Goal: Information Seeking & Learning: Learn about a topic

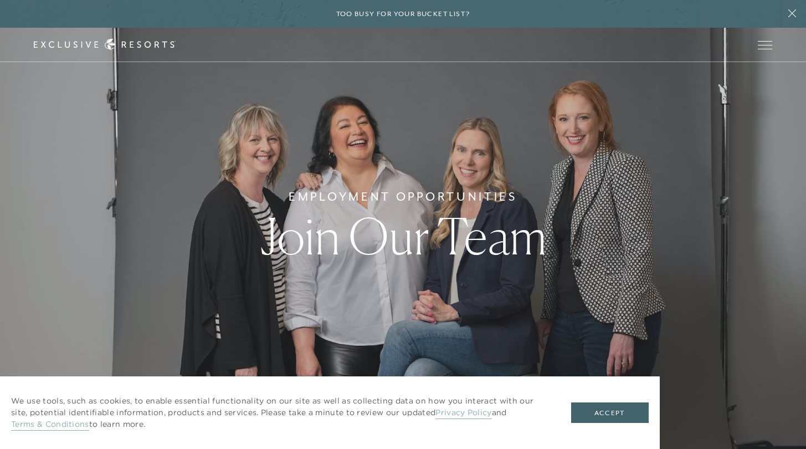
scroll to position [206, 0]
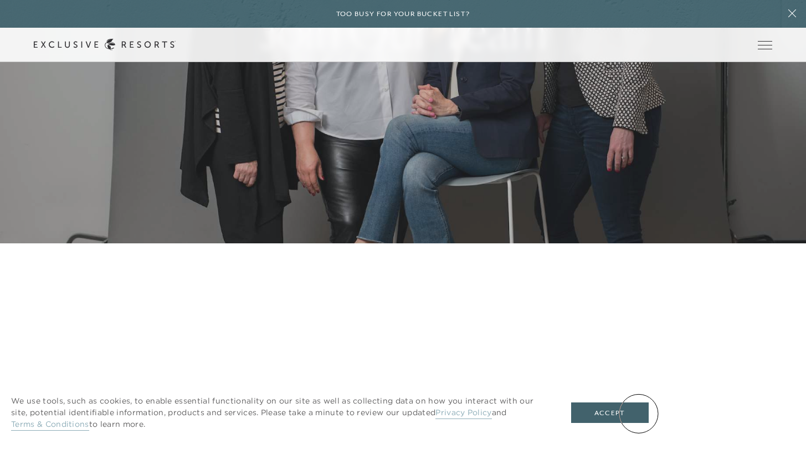
click at [639, 413] on button "Accept" at bounding box center [610, 412] width 78 height 21
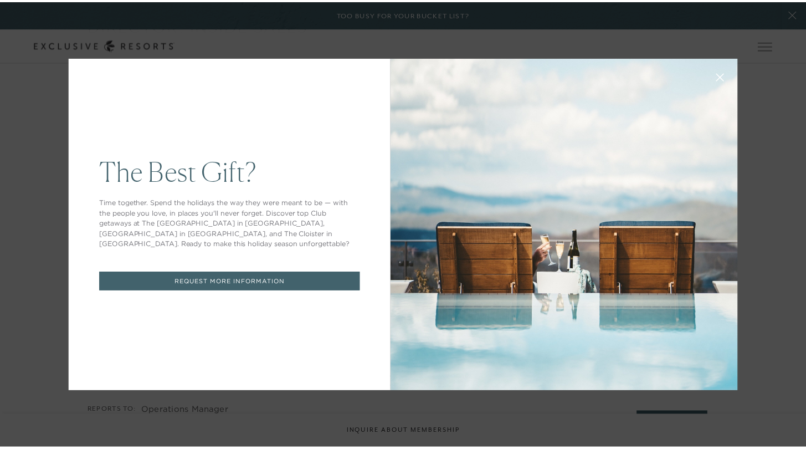
scroll to position [0, 0]
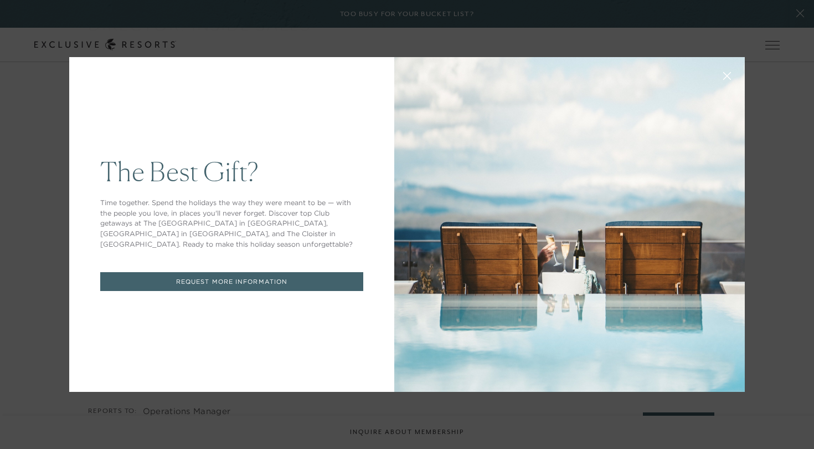
click at [726, 75] on icon at bounding box center [728, 76] width 8 height 8
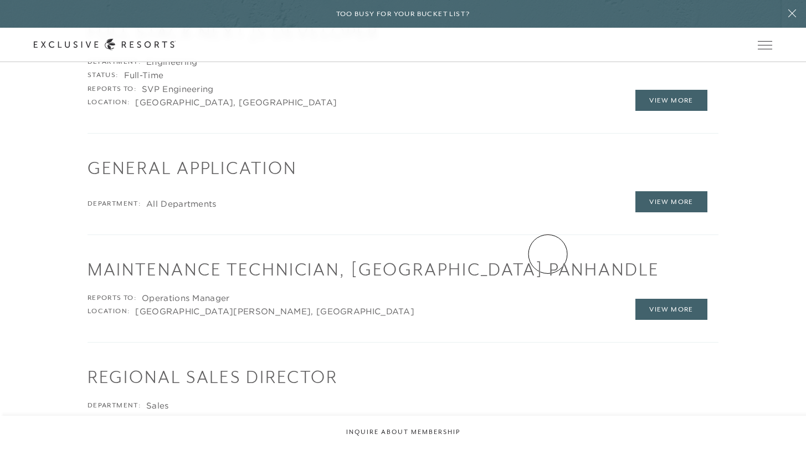
scroll to position [1639, 0]
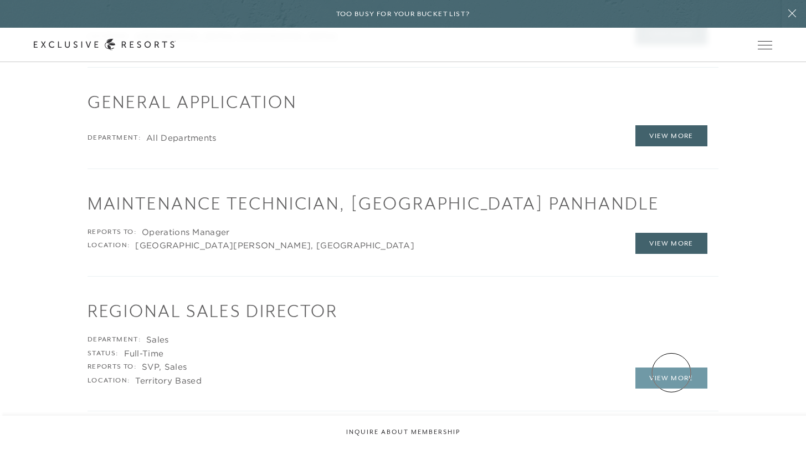
click at [672, 372] on link "View More" at bounding box center [672, 377] width 72 height 21
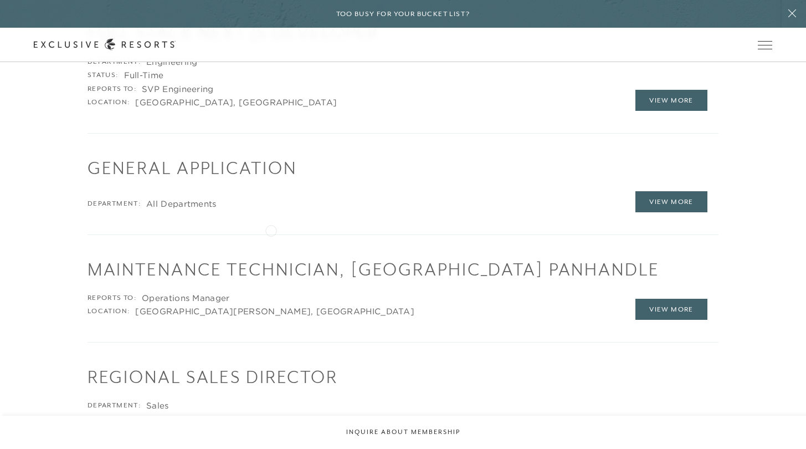
scroll to position [1765, 0]
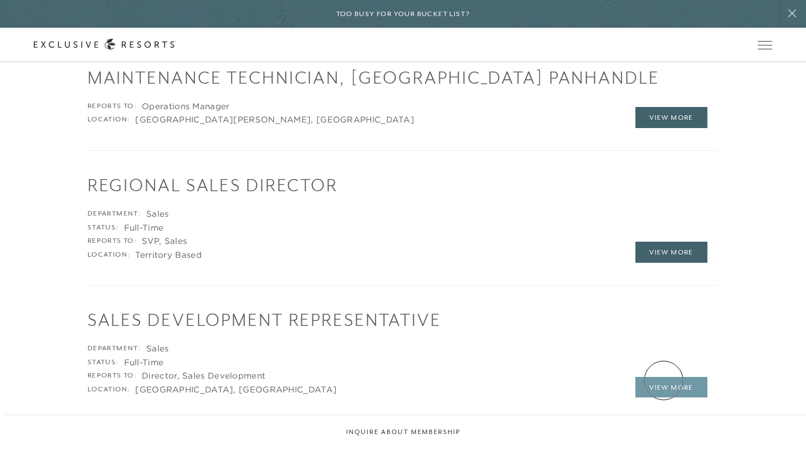
click at [664, 380] on link "View More" at bounding box center [672, 387] width 72 height 21
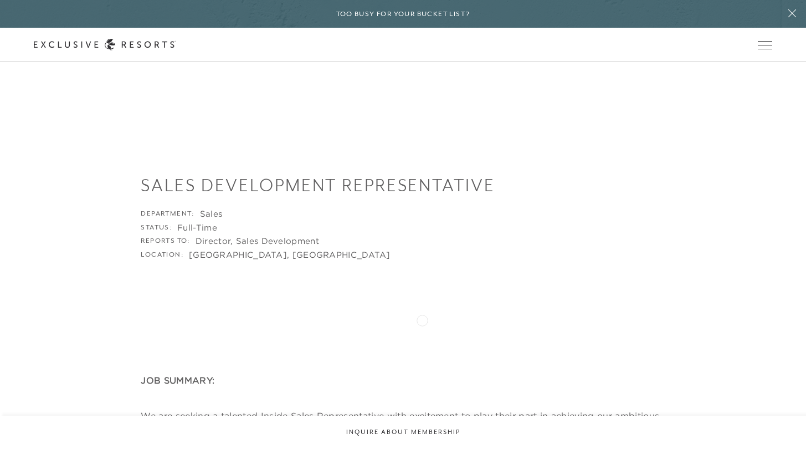
scroll to position [166, 0]
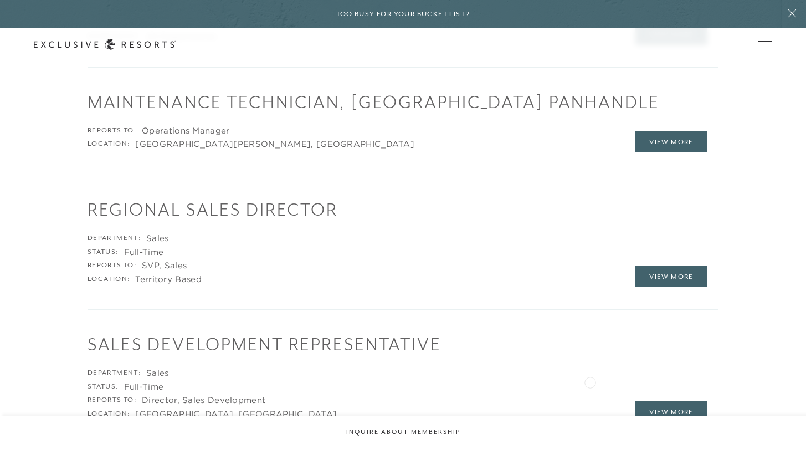
scroll to position [1940, 0]
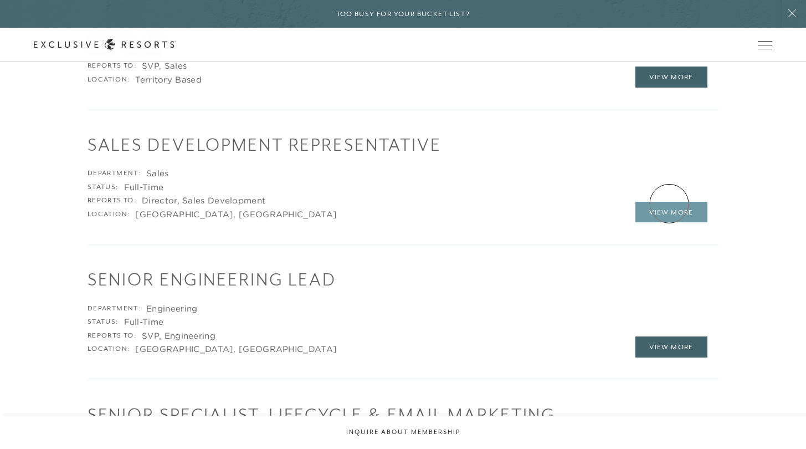
click at [669, 203] on link "View More" at bounding box center [672, 212] width 72 height 21
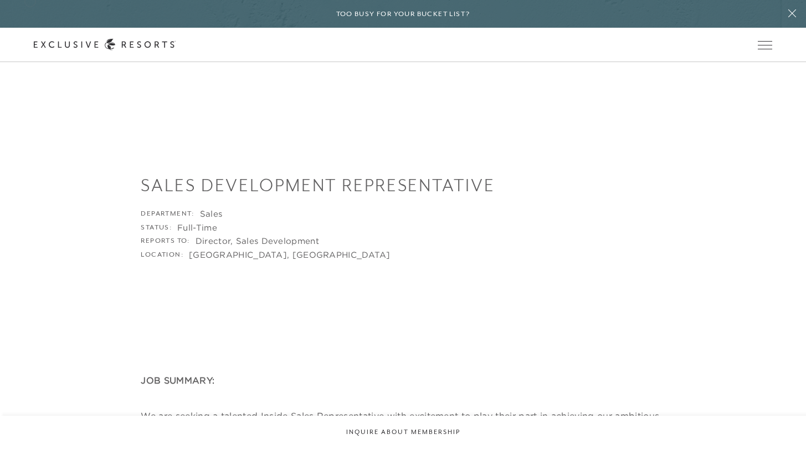
scroll to position [1274, 0]
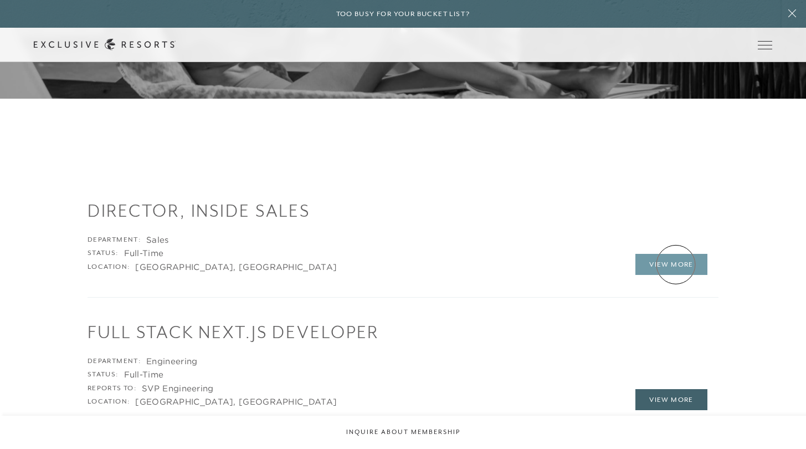
click at [676, 265] on link "View More" at bounding box center [672, 264] width 72 height 21
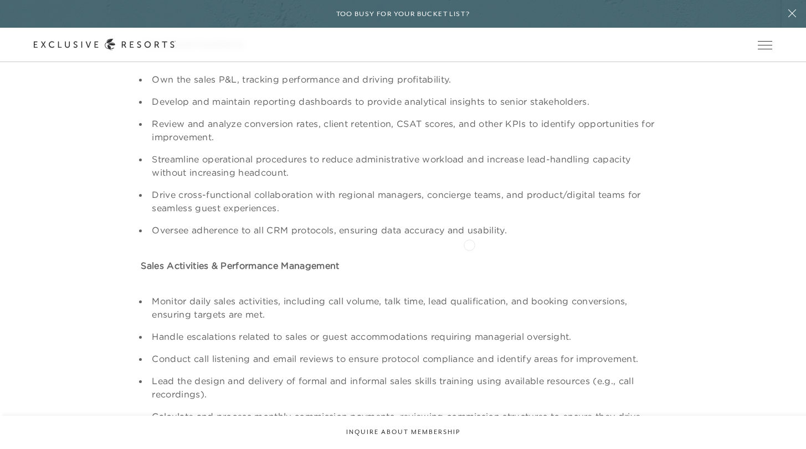
scroll to position [884, 0]
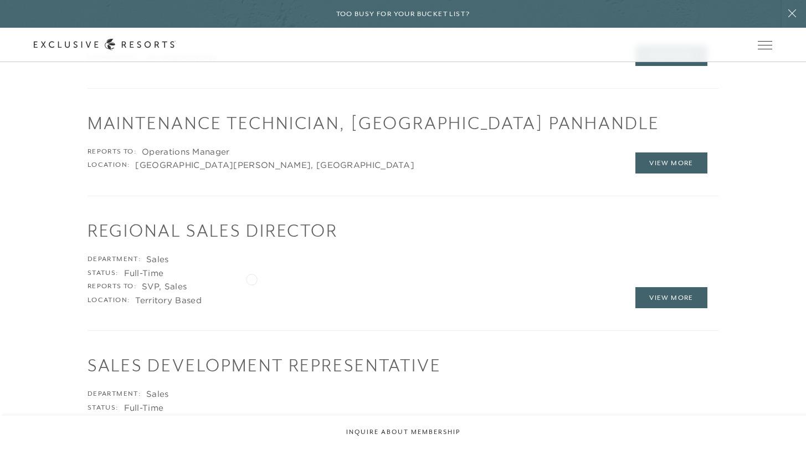
scroll to position [1722, 0]
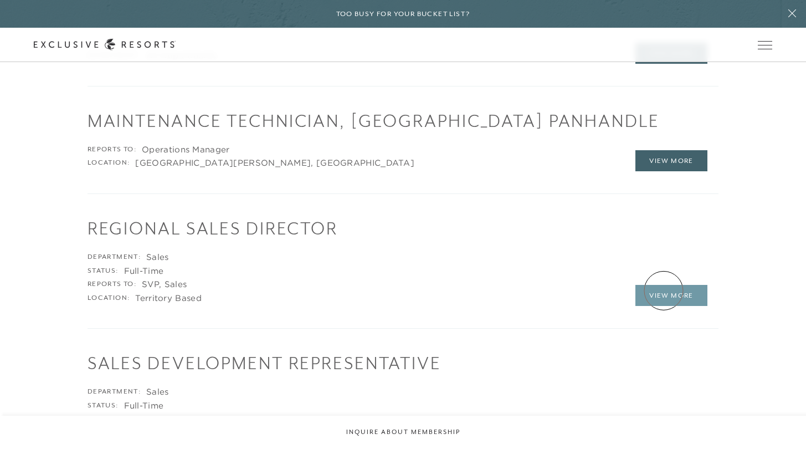
click at [664, 290] on link "View More" at bounding box center [672, 295] width 72 height 21
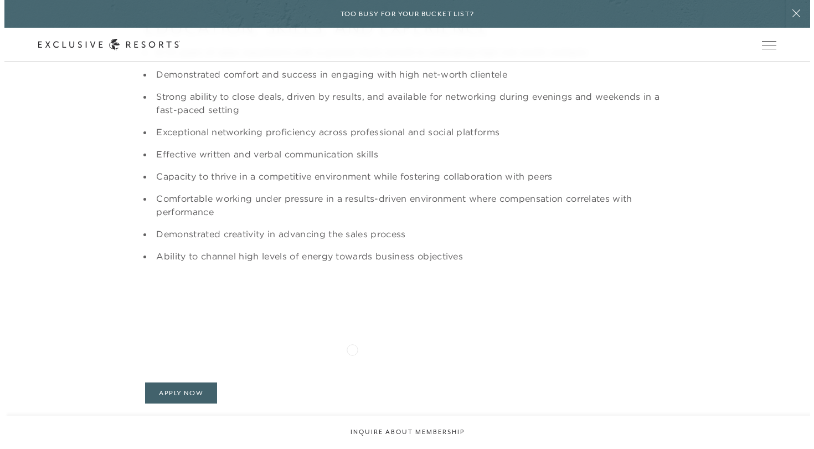
scroll to position [938, 0]
